Goal: Task Accomplishment & Management: Manage account settings

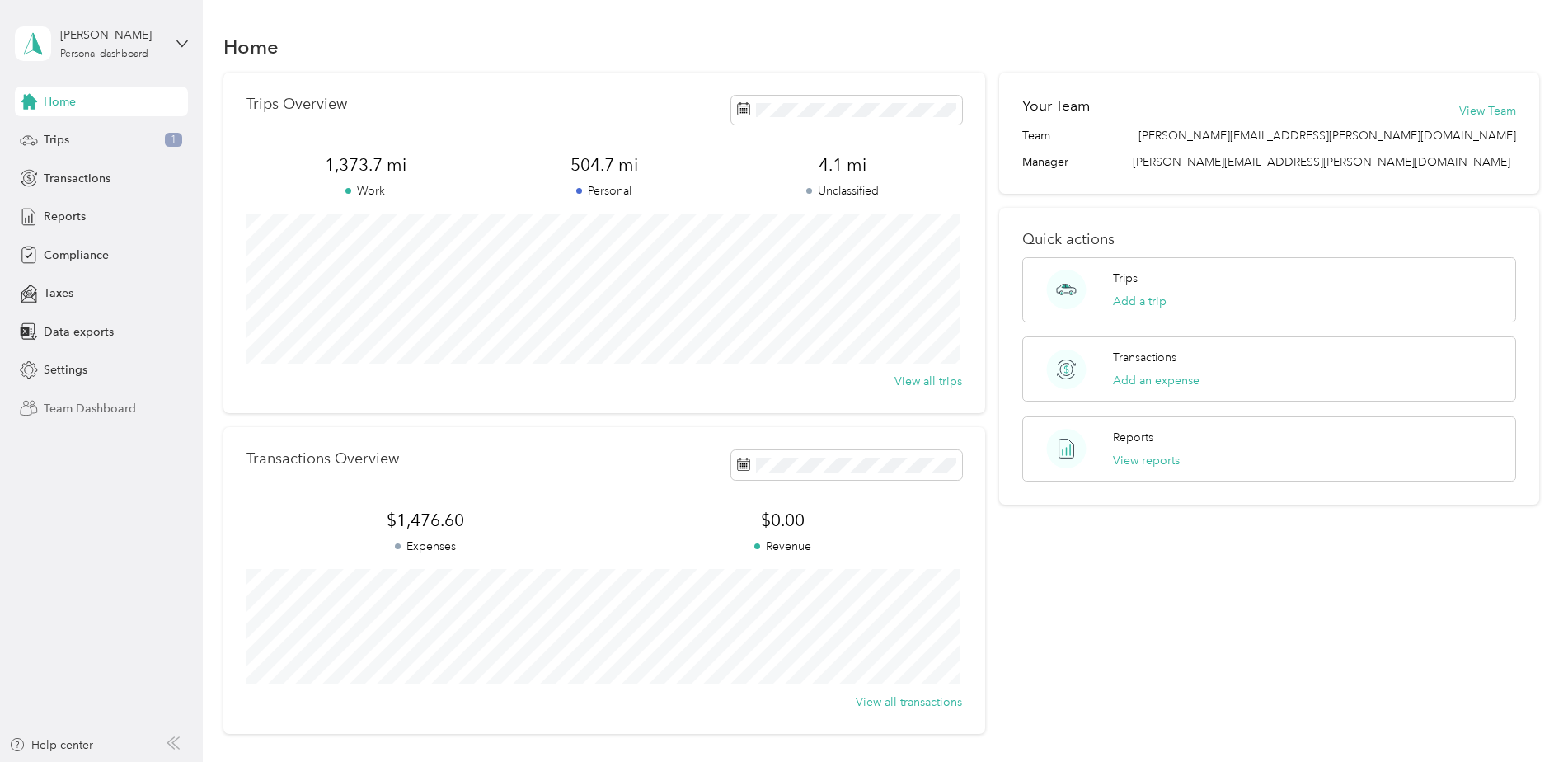
click at [65, 402] on span "Team Dashboard" at bounding box center [90, 408] width 93 height 17
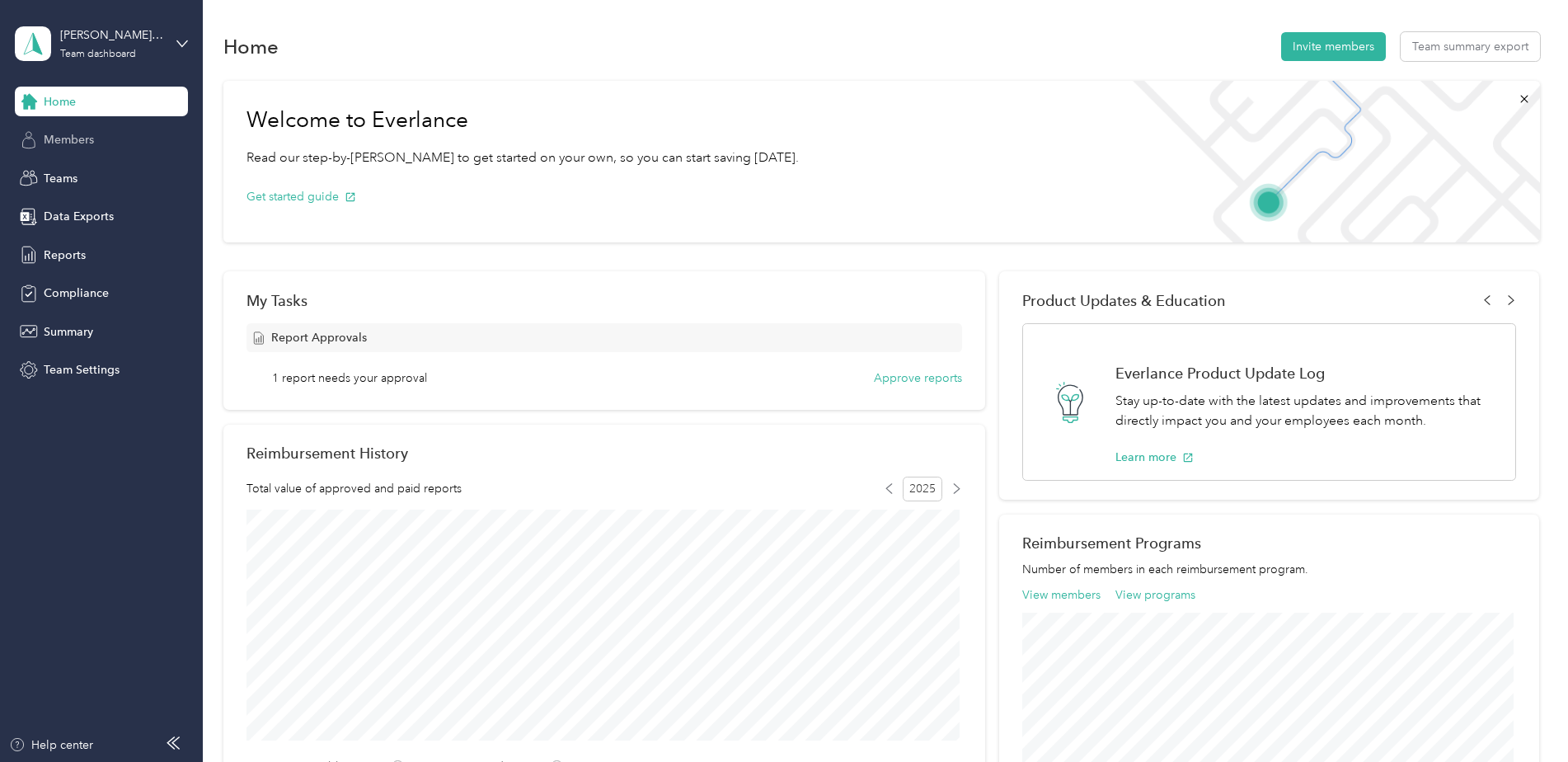
click at [58, 130] on div "Members" at bounding box center [102, 140] width 173 height 30
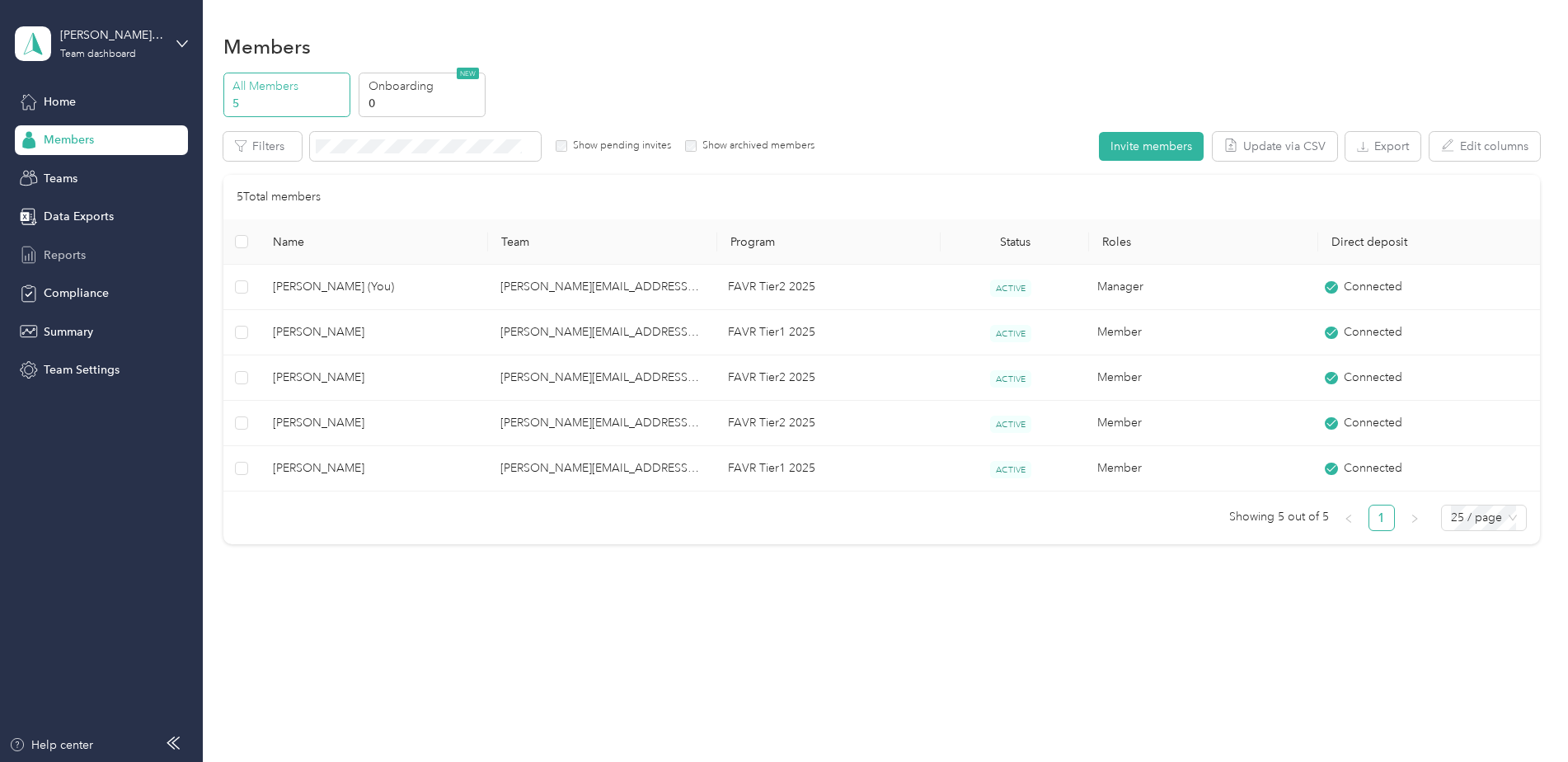
click at [73, 250] on span "Reports" at bounding box center [65, 255] width 42 height 17
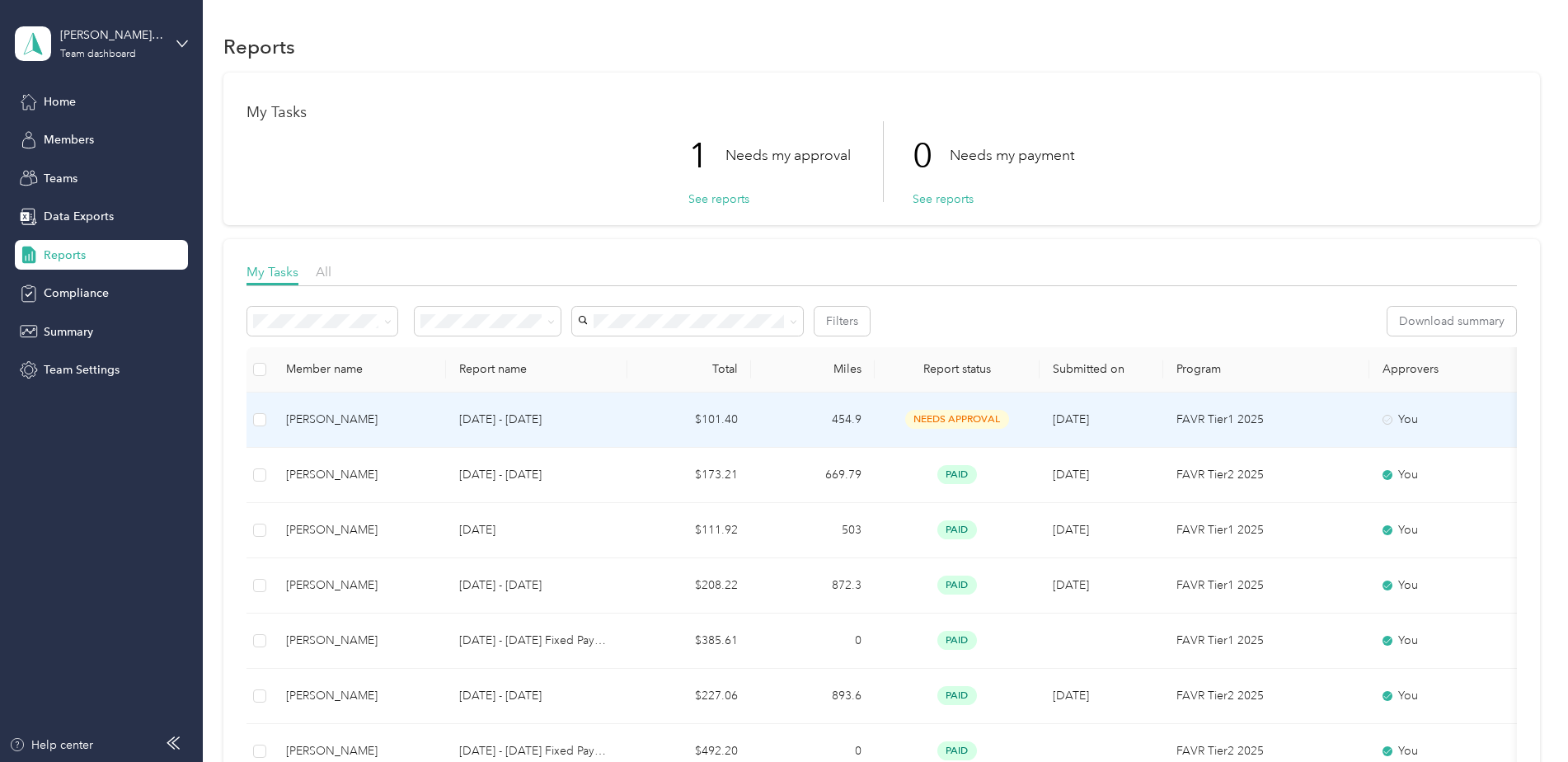
click at [956, 413] on span "needs approval" at bounding box center [957, 419] width 104 height 19
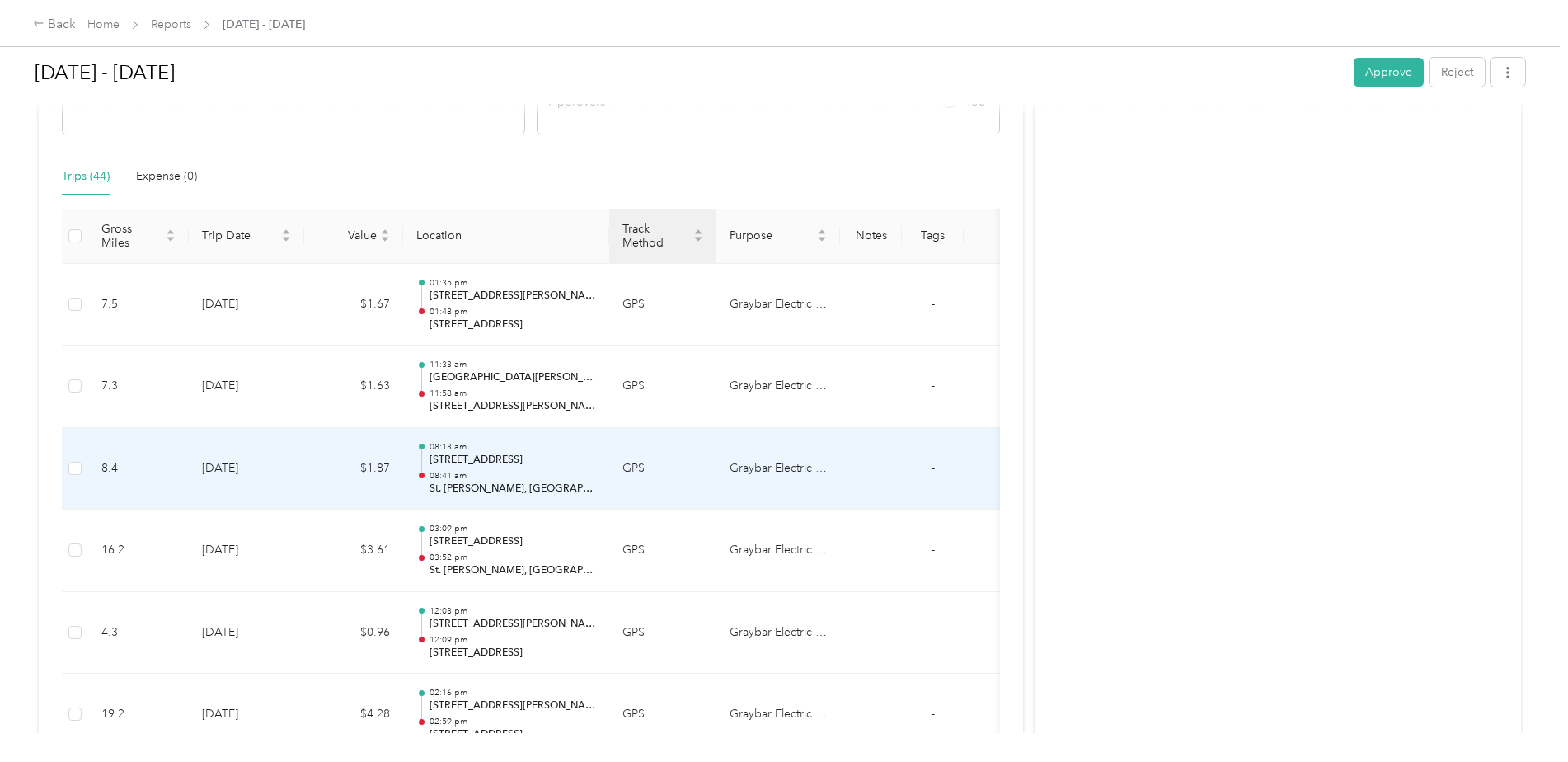
scroll to position [412, 0]
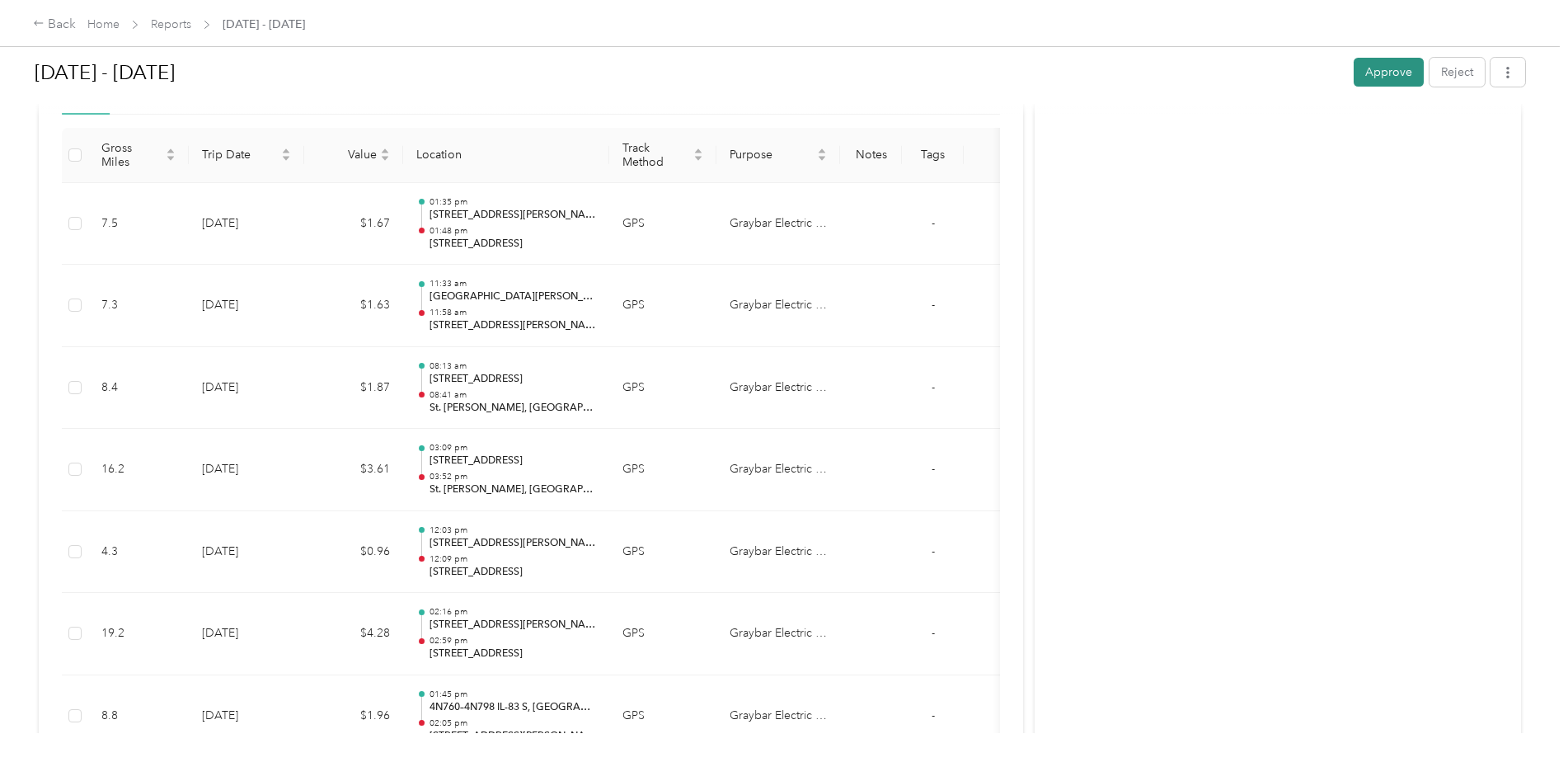
click at [1377, 67] on button "Approve" at bounding box center [1389, 72] width 70 height 29
